Goal: Use online tool/utility: Utilize a website feature to perform a specific function

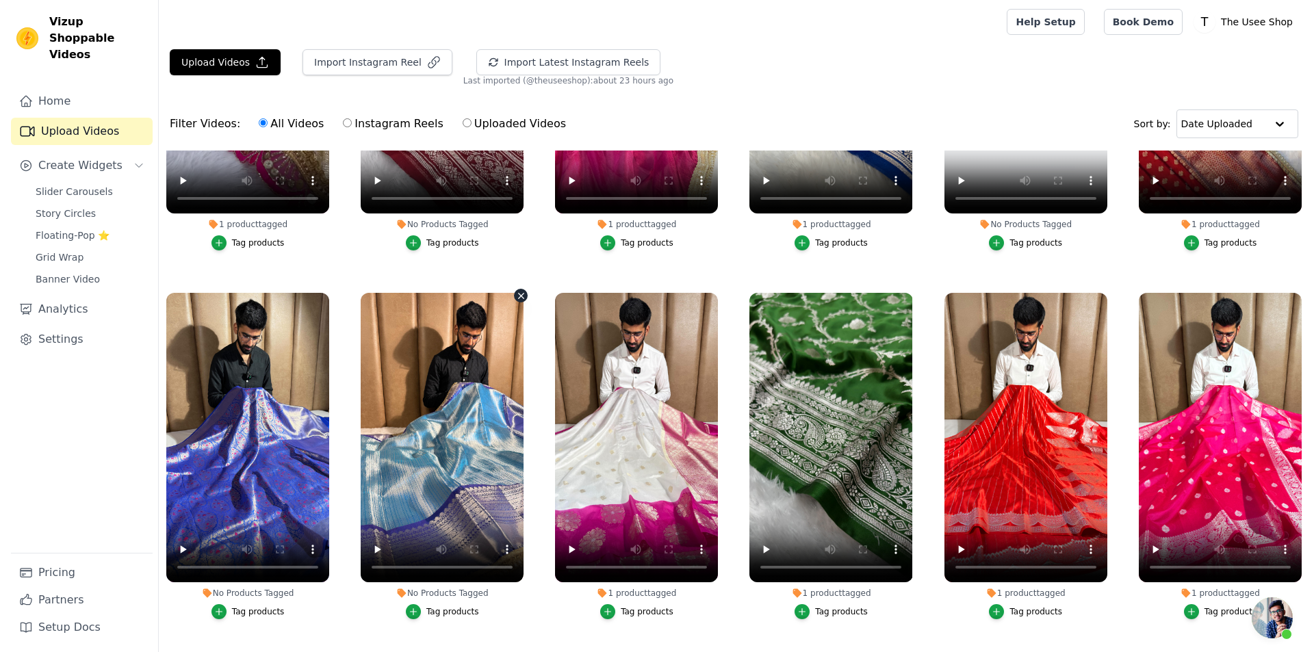
scroll to position [1369, 0]
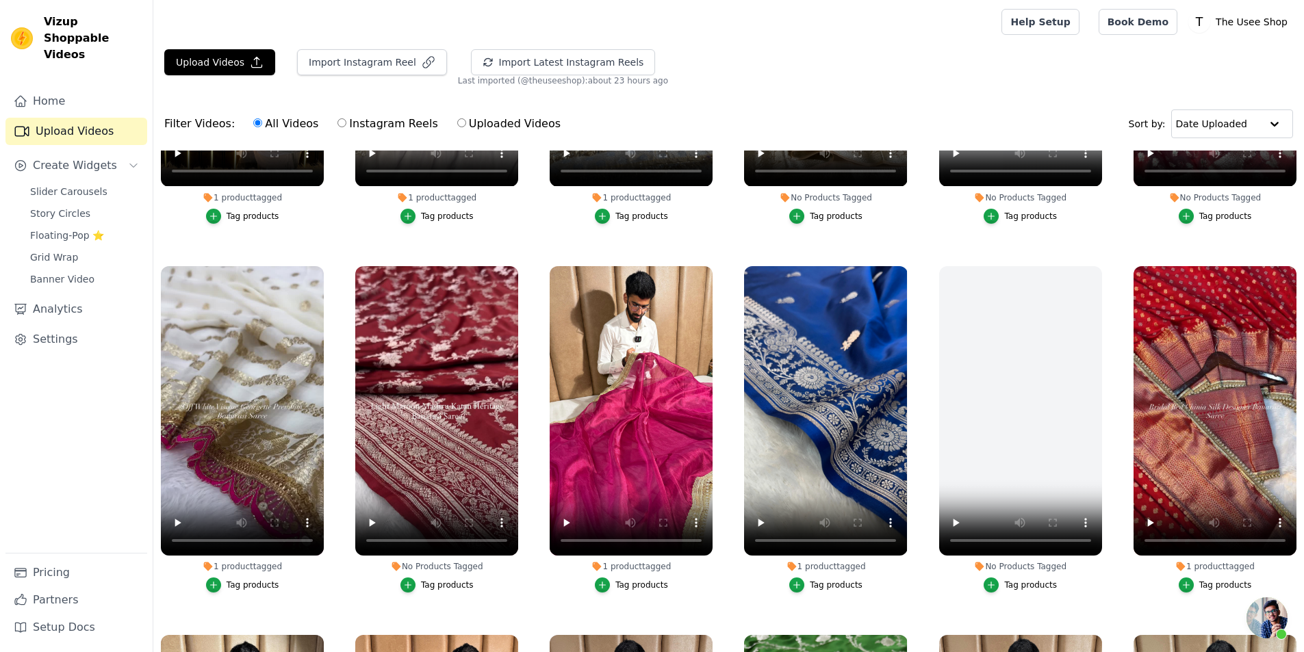
click at [420, 578] on button "Tag products" at bounding box center [436, 585] width 73 height 15
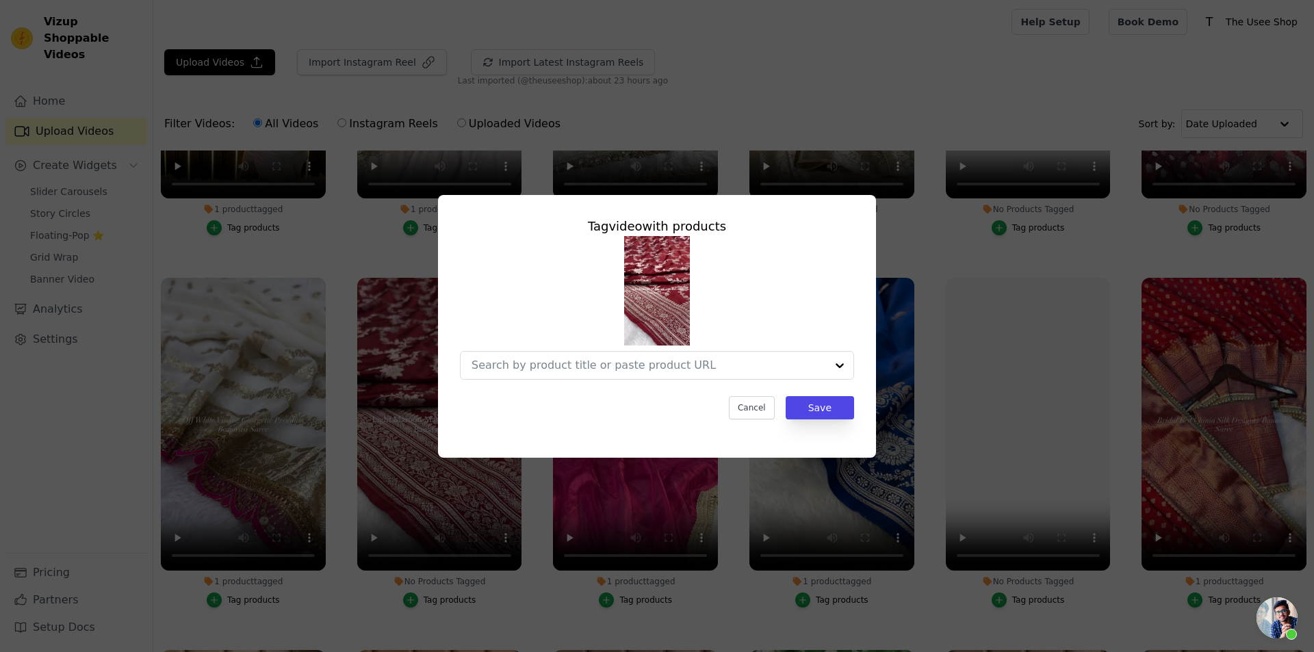
scroll to position [1379, 0]
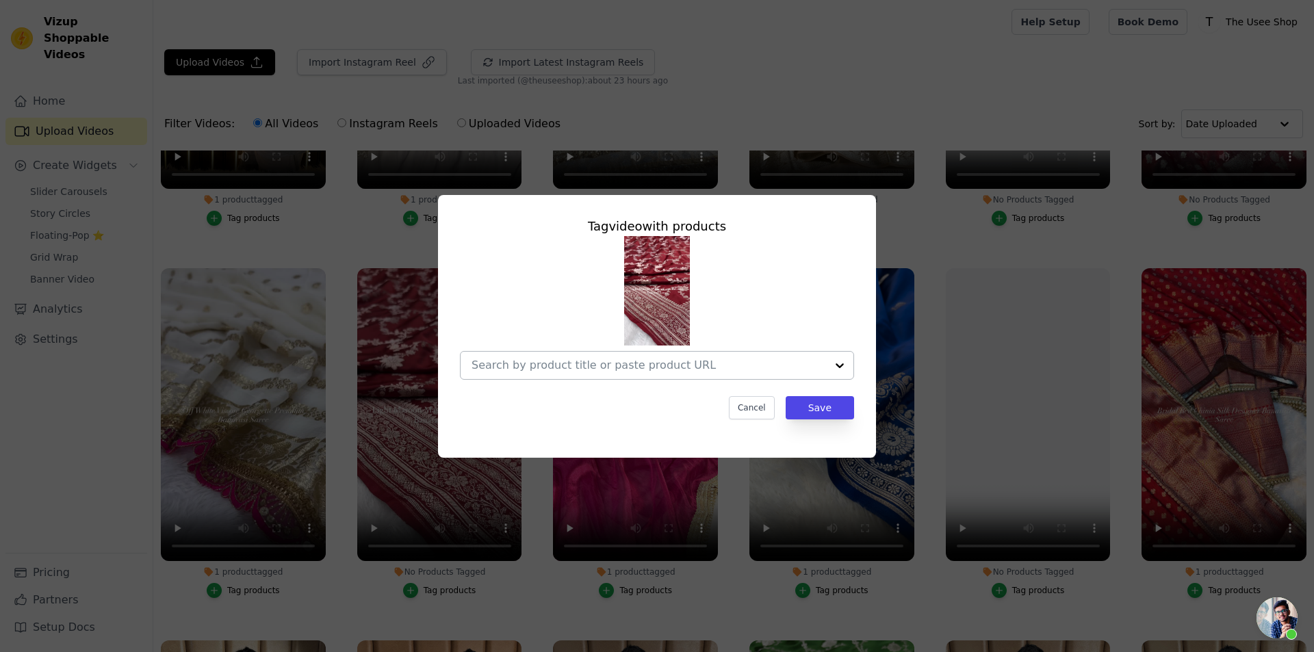
click at [629, 373] on div at bounding box center [649, 365] width 355 height 27
paste input "[URL][DOMAIN_NAME][PERSON_NAME]"
type input "[URL][DOMAIN_NAME][PERSON_NAME]"
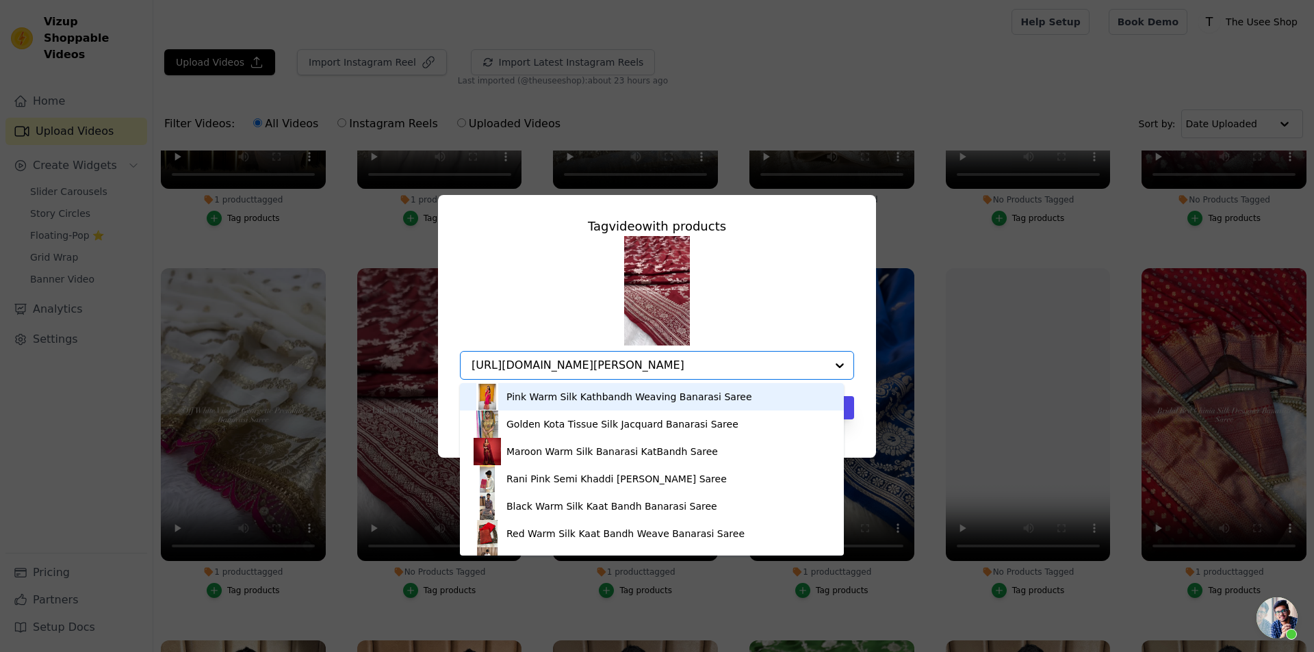
scroll to position [0, 125]
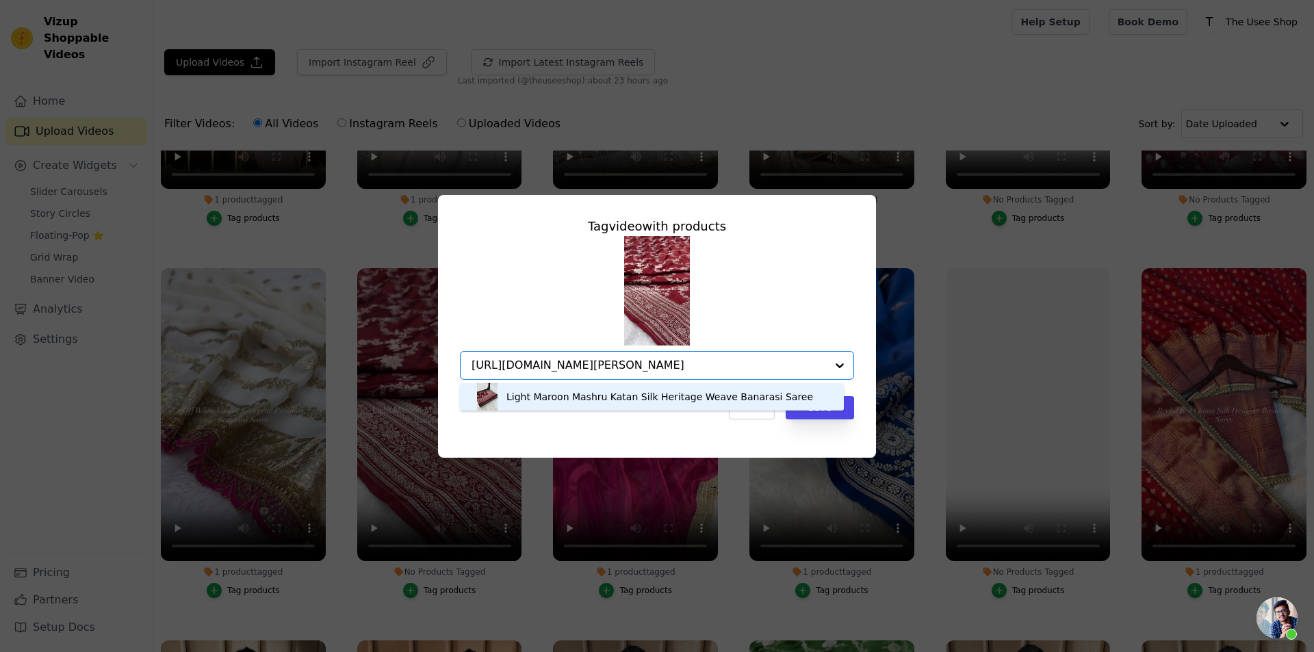
click at [637, 394] on div "Light Maroon Mashru Katan Silk Heritage Weave Banarasi Saree" at bounding box center [660, 397] width 307 height 14
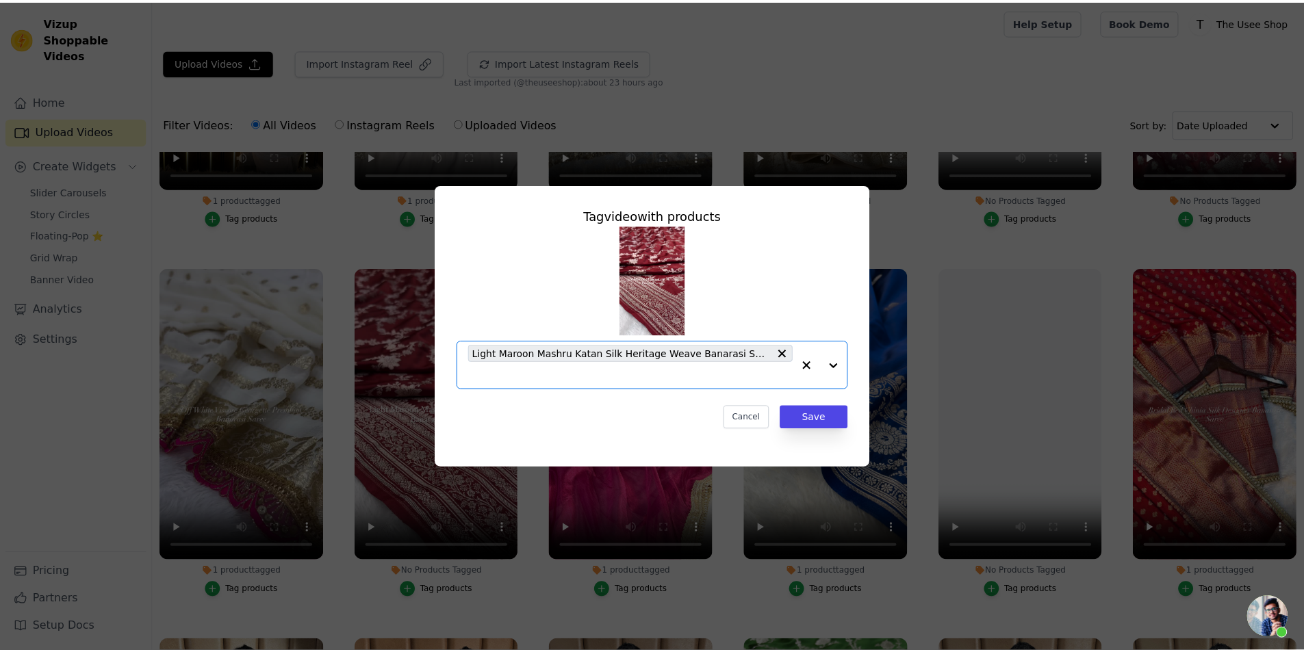
scroll to position [0, 0]
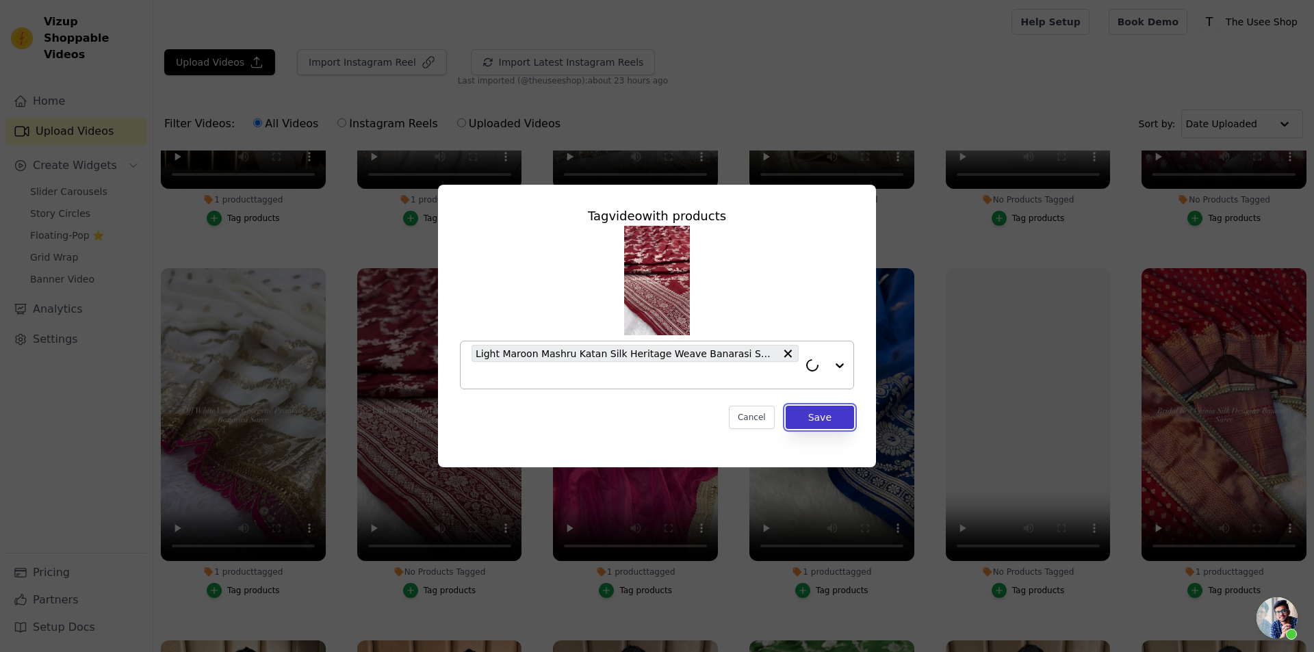
click at [846, 413] on button "Save" at bounding box center [820, 417] width 68 height 23
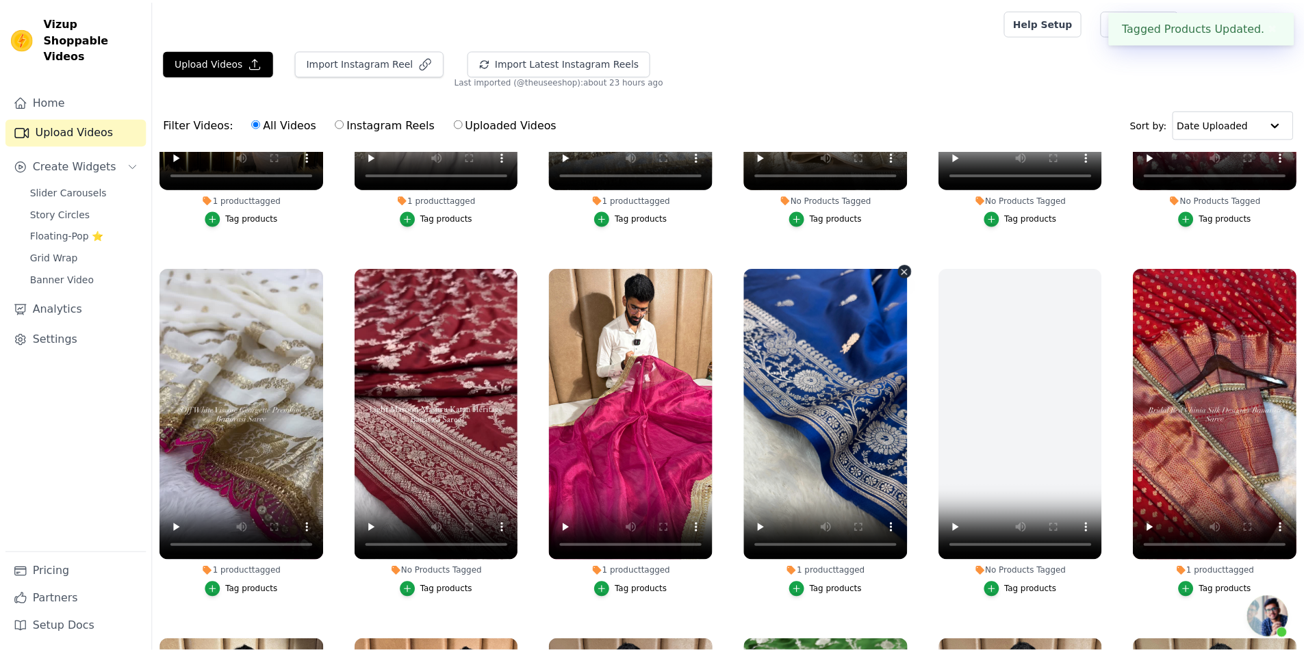
scroll to position [1369, 0]
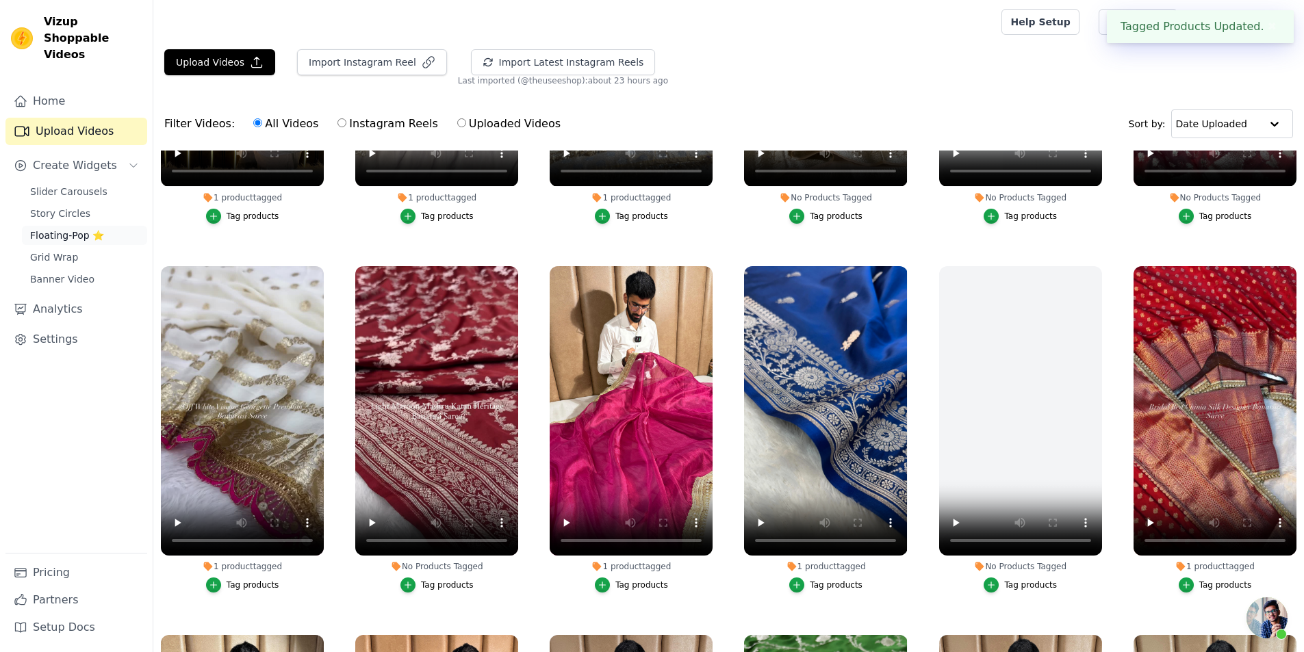
click at [129, 226] on link "Floating-Pop ⭐" at bounding box center [84, 235] width 125 height 19
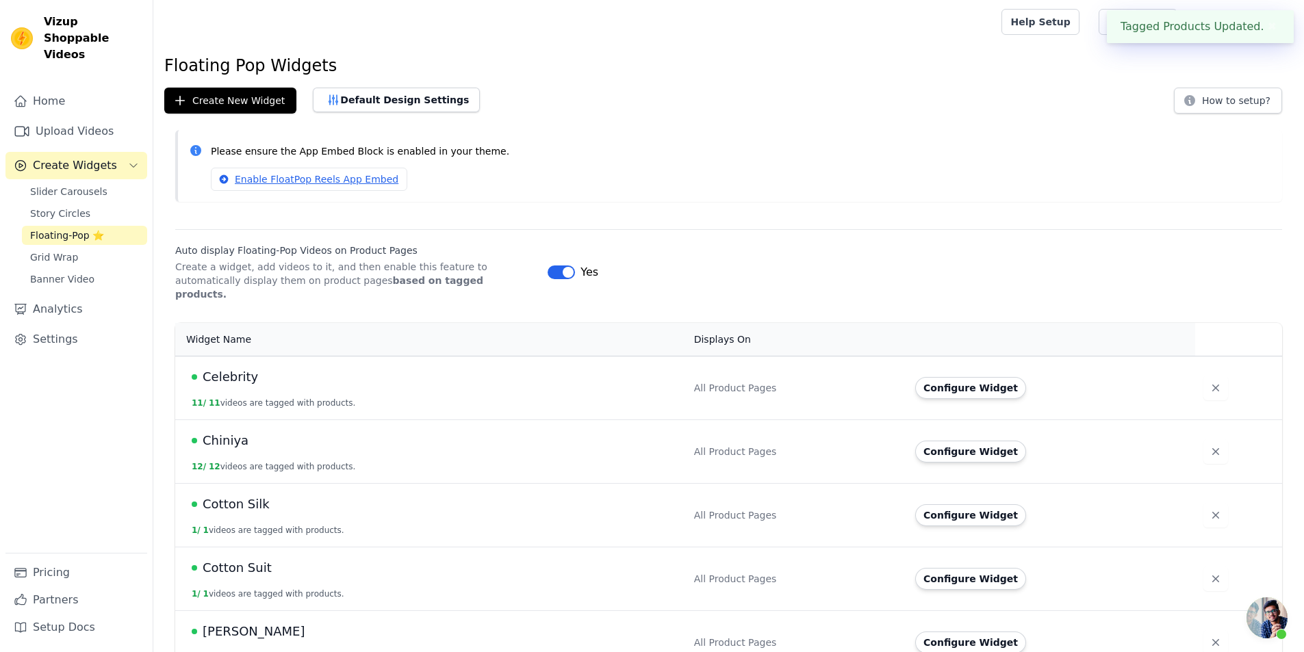
scroll to position [342, 0]
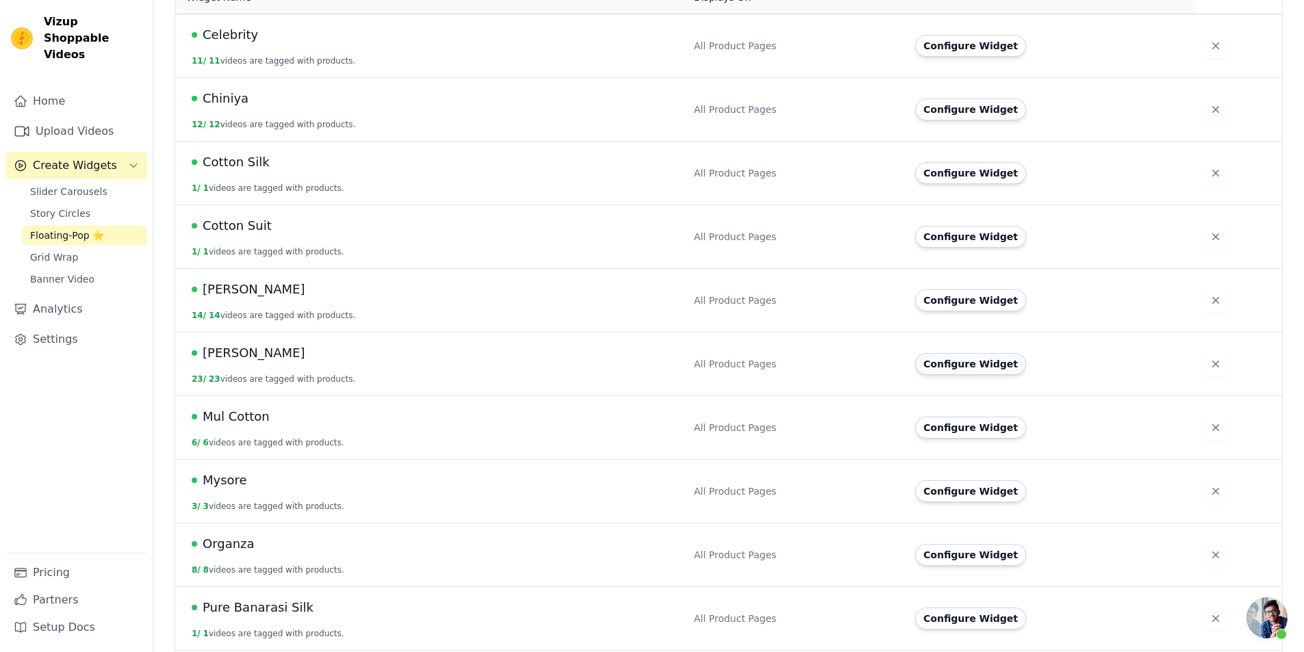
click at [990, 358] on button "Configure Widget" at bounding box center [970, 364] width 111 height 22
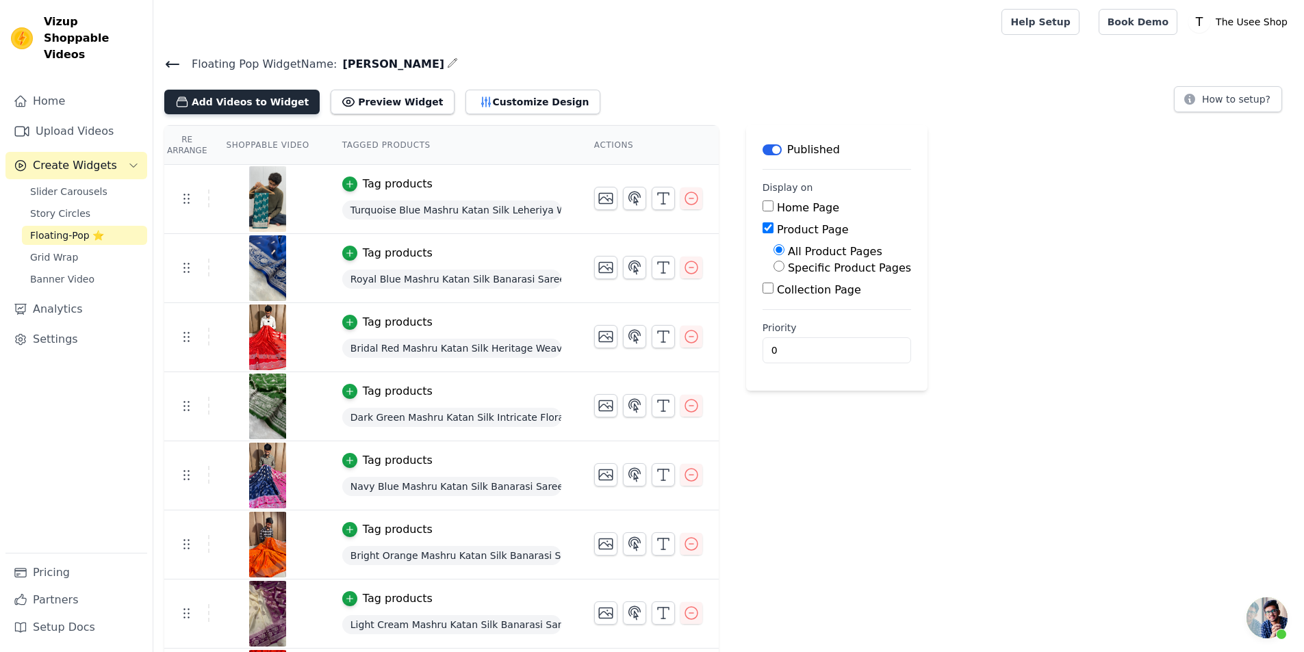
click at [262, 94] on button "Add Videos to Widget" at bounding box center [241, 102] width 155 height 25
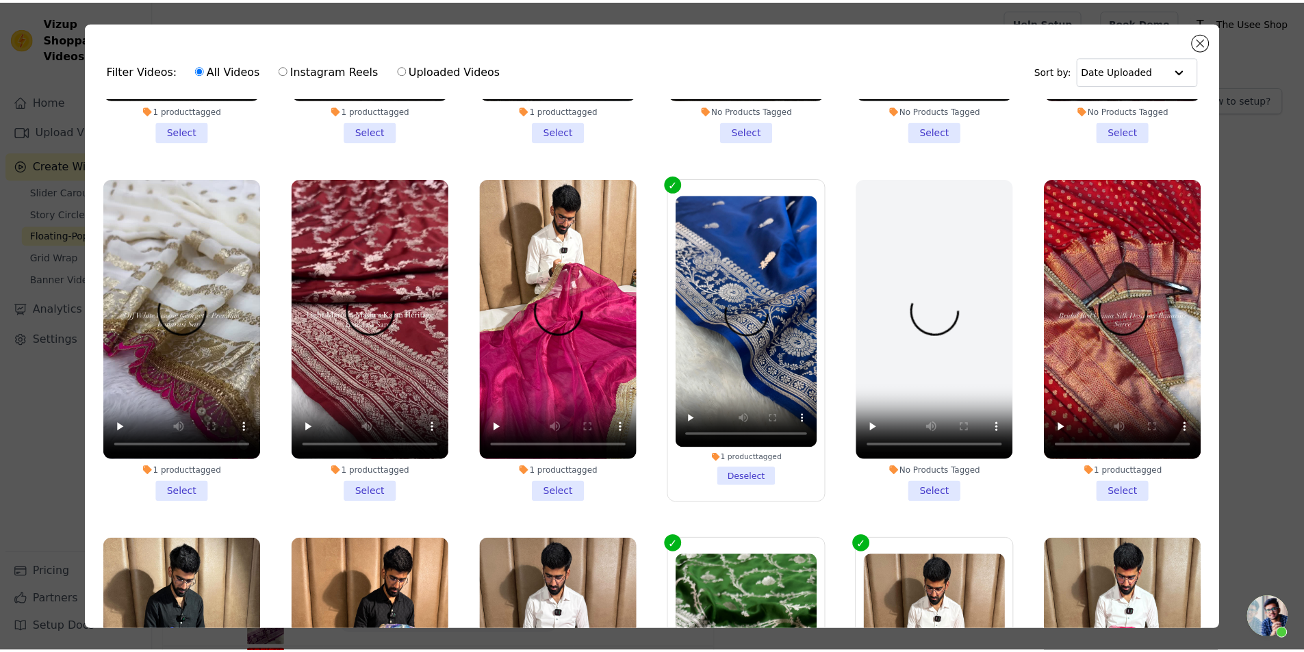
scroll to position [1369, 0]
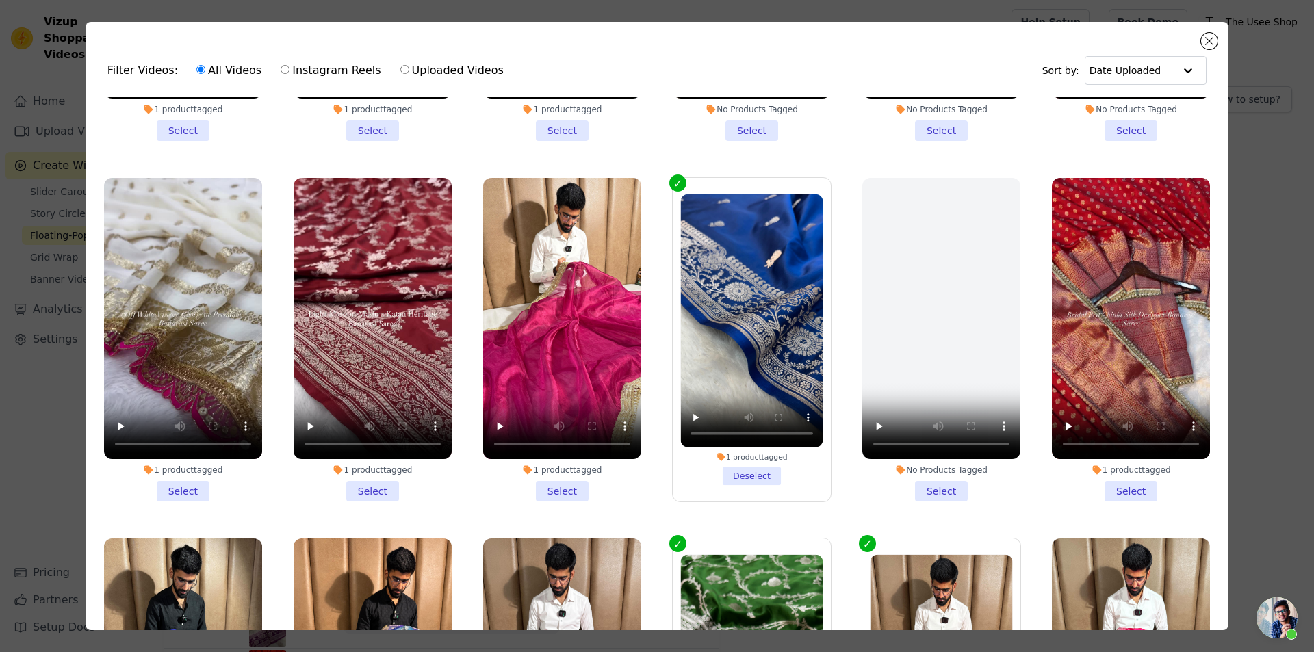
click at [382, 470] on li "1 product tagged Select" at bounding box center [373, 340] width 158 height 324
click at [0, 0] on input "1 product tagged Select" at bounding box center [0, 0] width 0 height 0
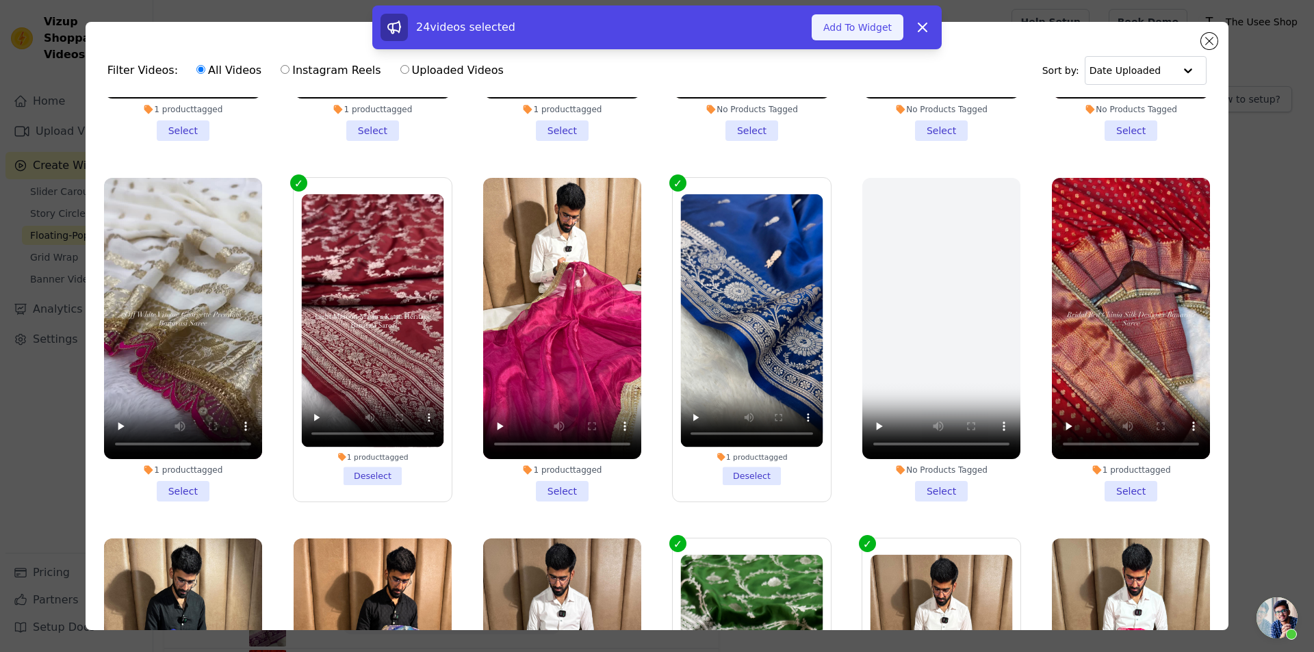
click at [864, 33] on button "Add To Widget" at bounding box center [858, 27] width 92 height 26
